Goal: Browse casually

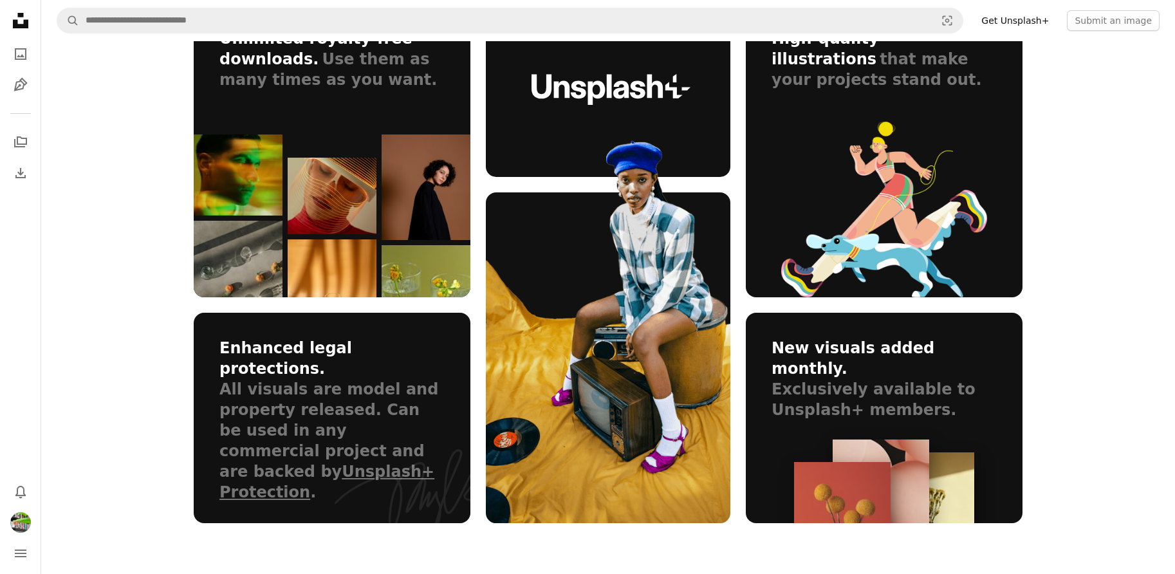
scroll to position [845, 0]
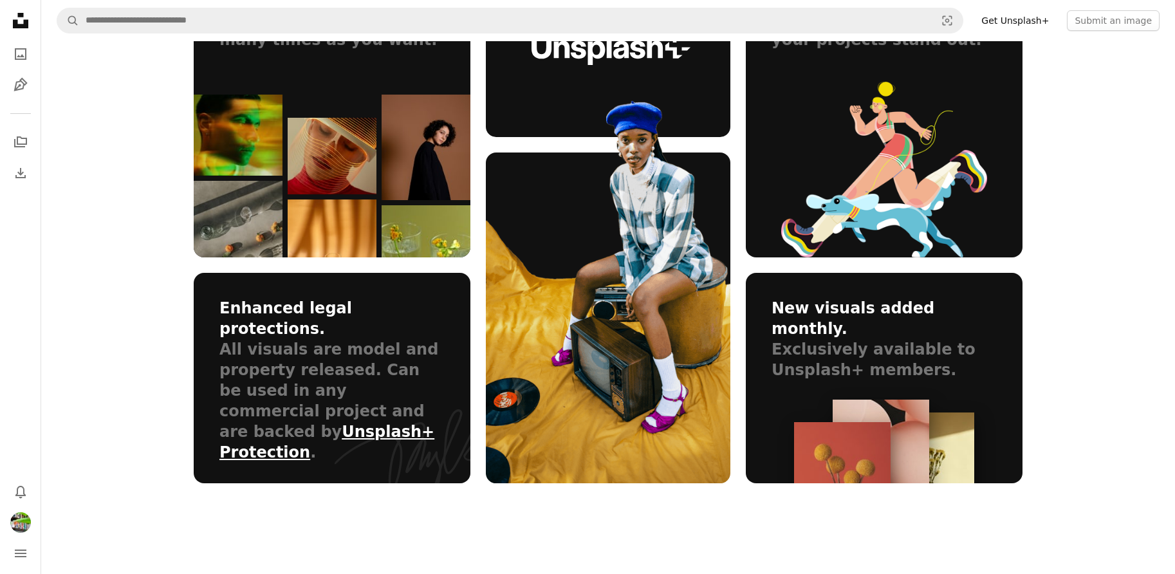
click at [363, 423] on link "Unsplash+ Protection" at bounding box center [326, 442] width 215 height 39
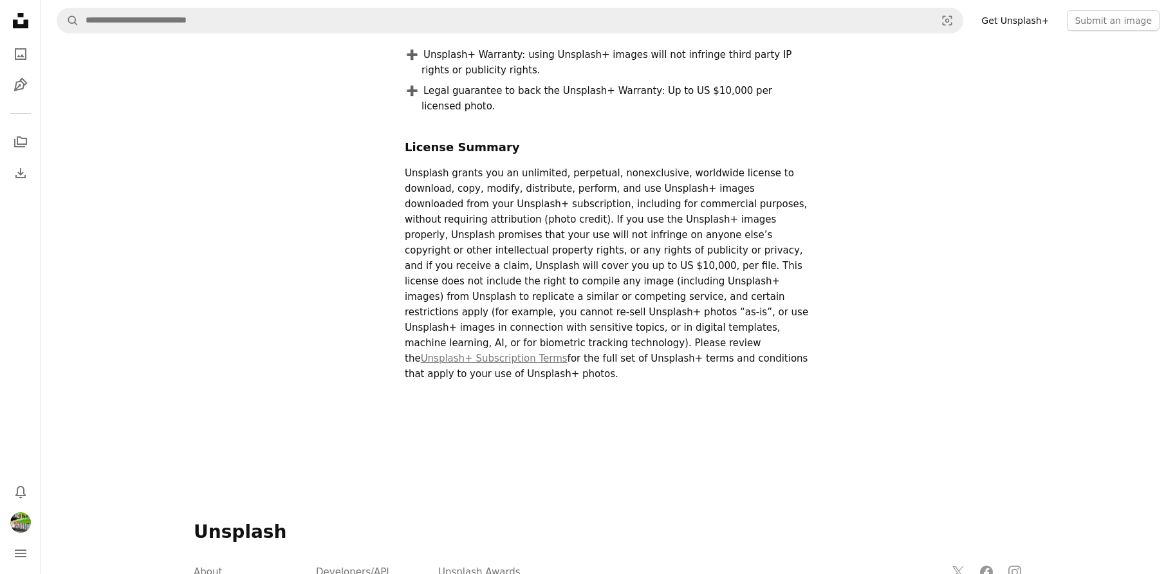
scroll to position [367, 0]
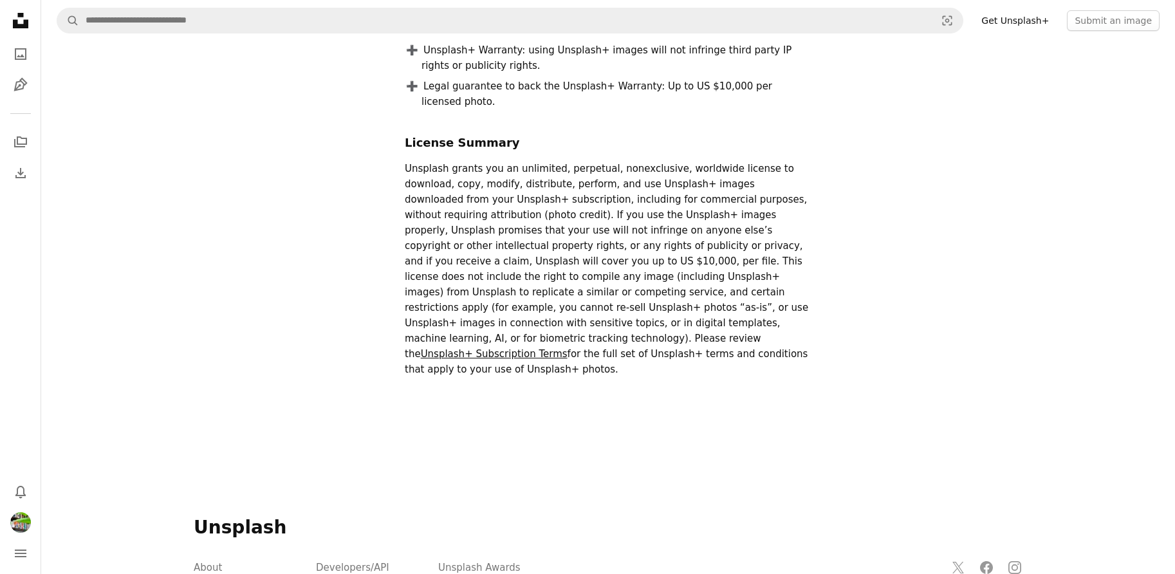
click at [567, 348] on link "Unsplash+ Subscription Terms" at bounding box center [494, 354] width 147 height 12
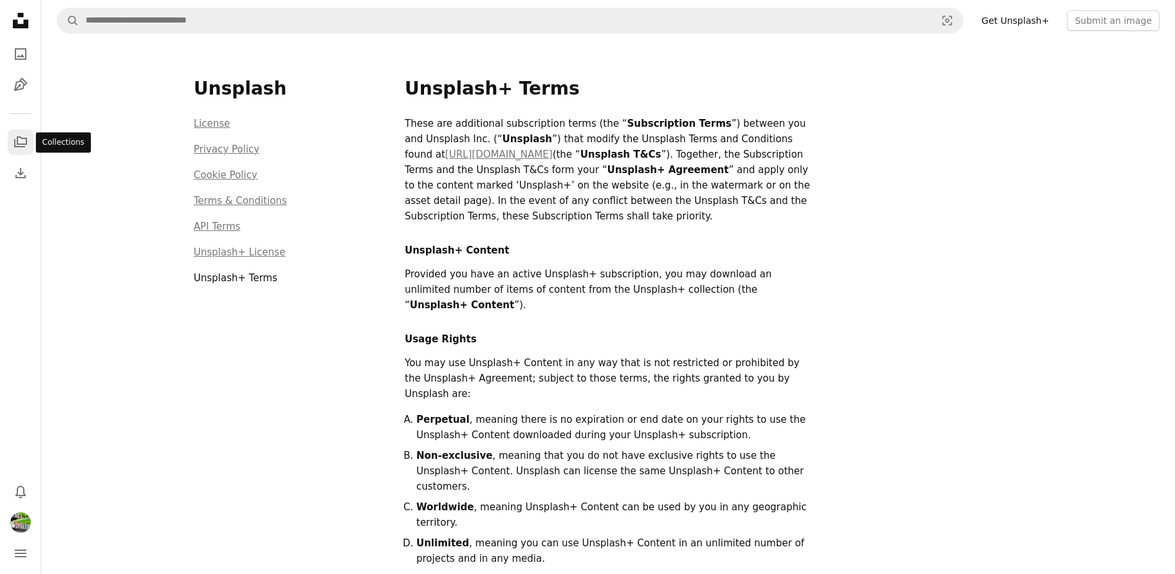
click at [22, 134] on link "A stack of folders" at bounding box center [21, 142] width 26 height 26
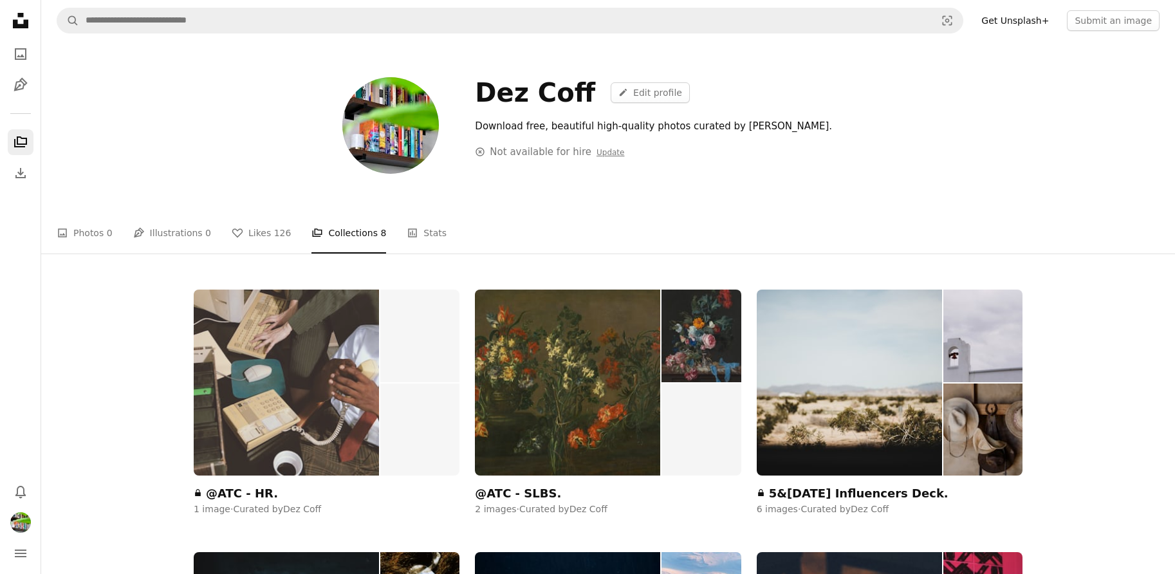
click at [302, 375] on img at bounding box center [286, 383] width 185 height 186
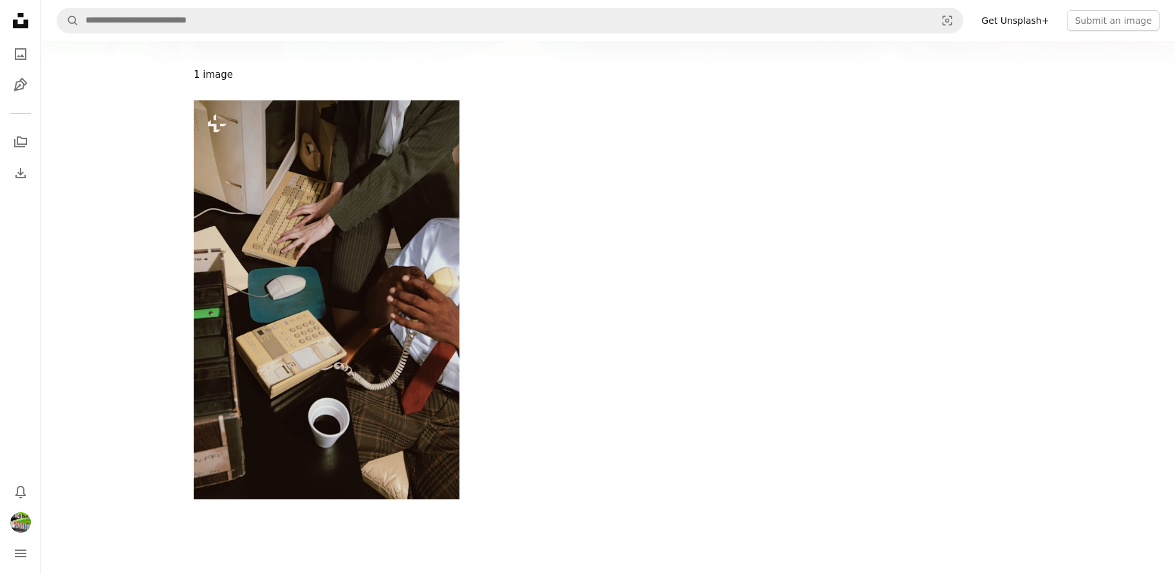
scroll to position [125, 0]
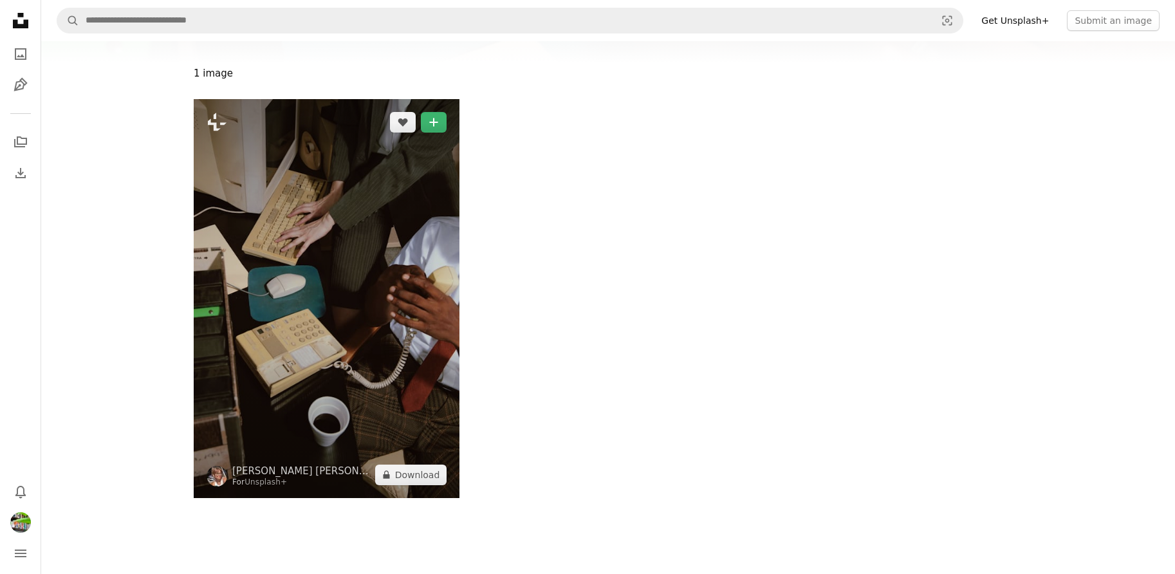
click at [406, 285] on img at bounding box center [327, 298] width 266 height 399
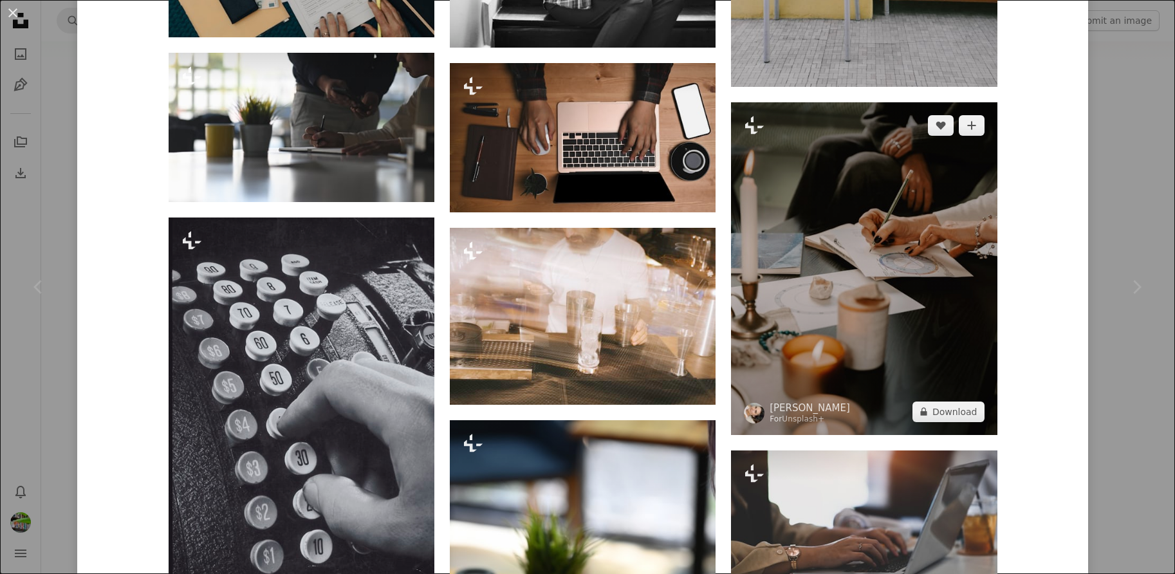
scroll to position [9113, 0]
